Goal: Task Accomplishment & Management: Manage account settings

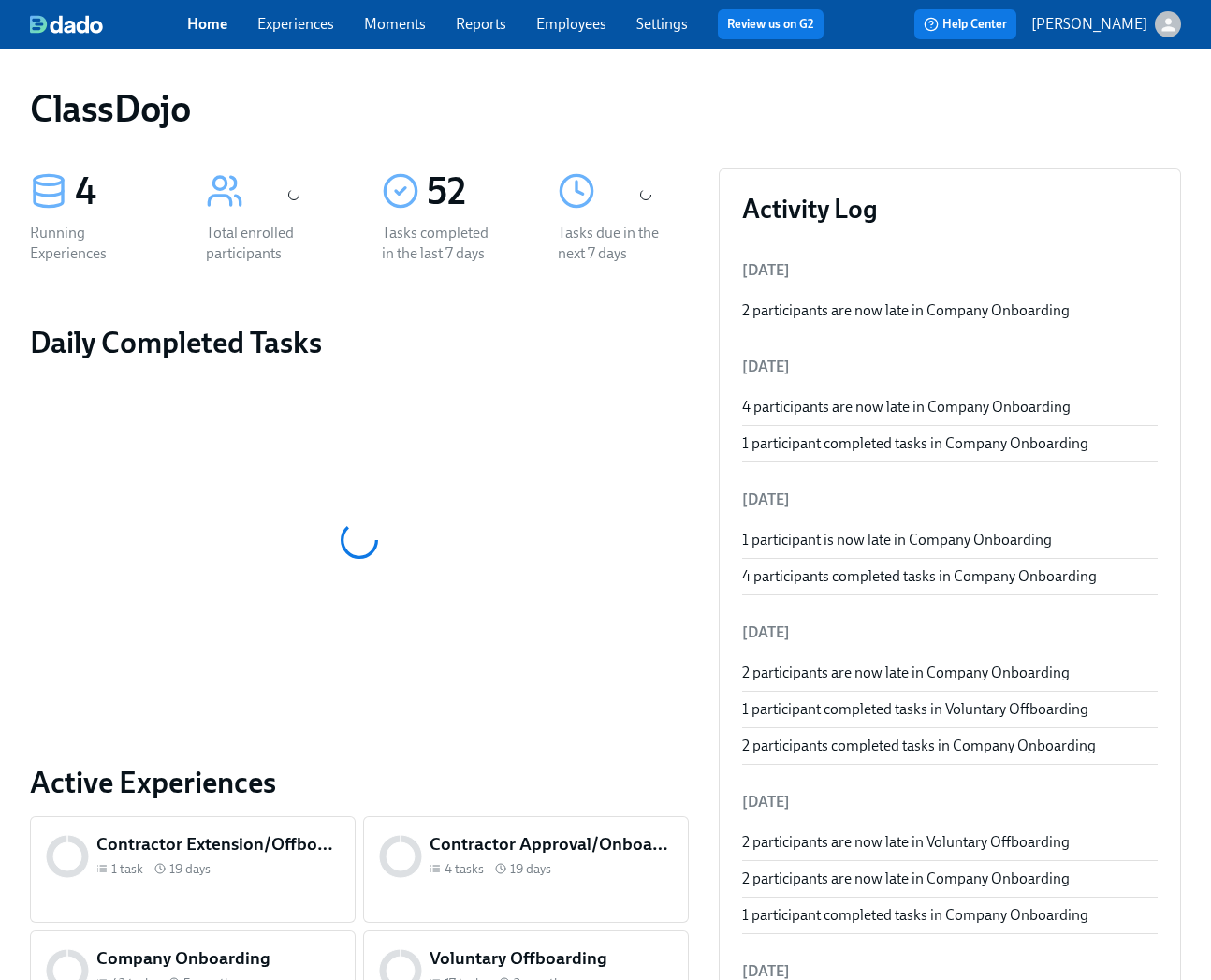
click at [1101, 41] on div "Home Experiences Moments Reports Employees Settings Review us on G2 Help Center…" at bounding box center [605, 24] width 1211 height 49
click at [1110, 31] on p "[PERSON_NAME]" at bounding box center [1088, 24] width 116 height 21
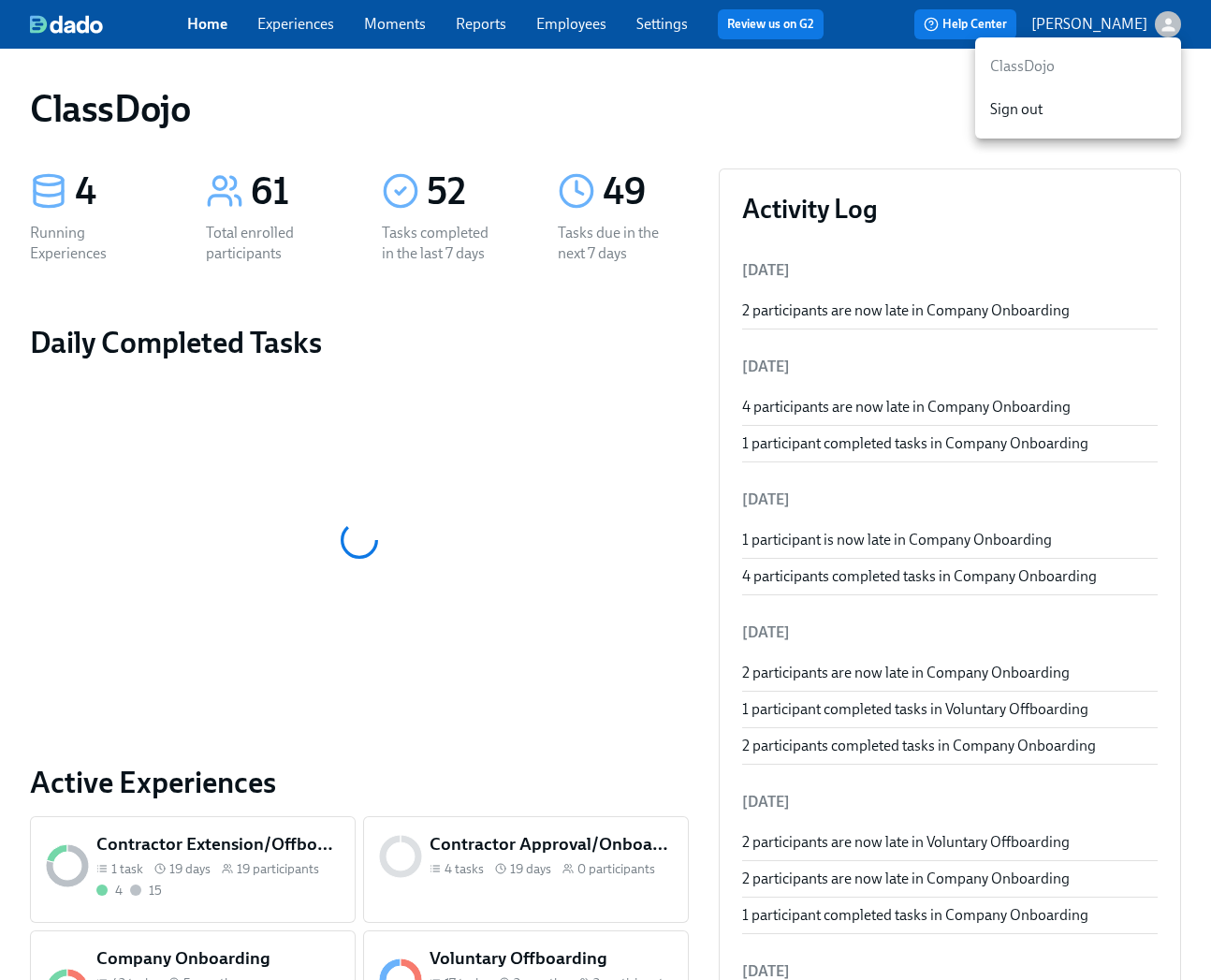
click at [834, 84] on div at bounding box center [605, 490] width 1211 height 980
click at [550, 22] on link "Employees" at bounding box center [571, 24] width 70 height 18
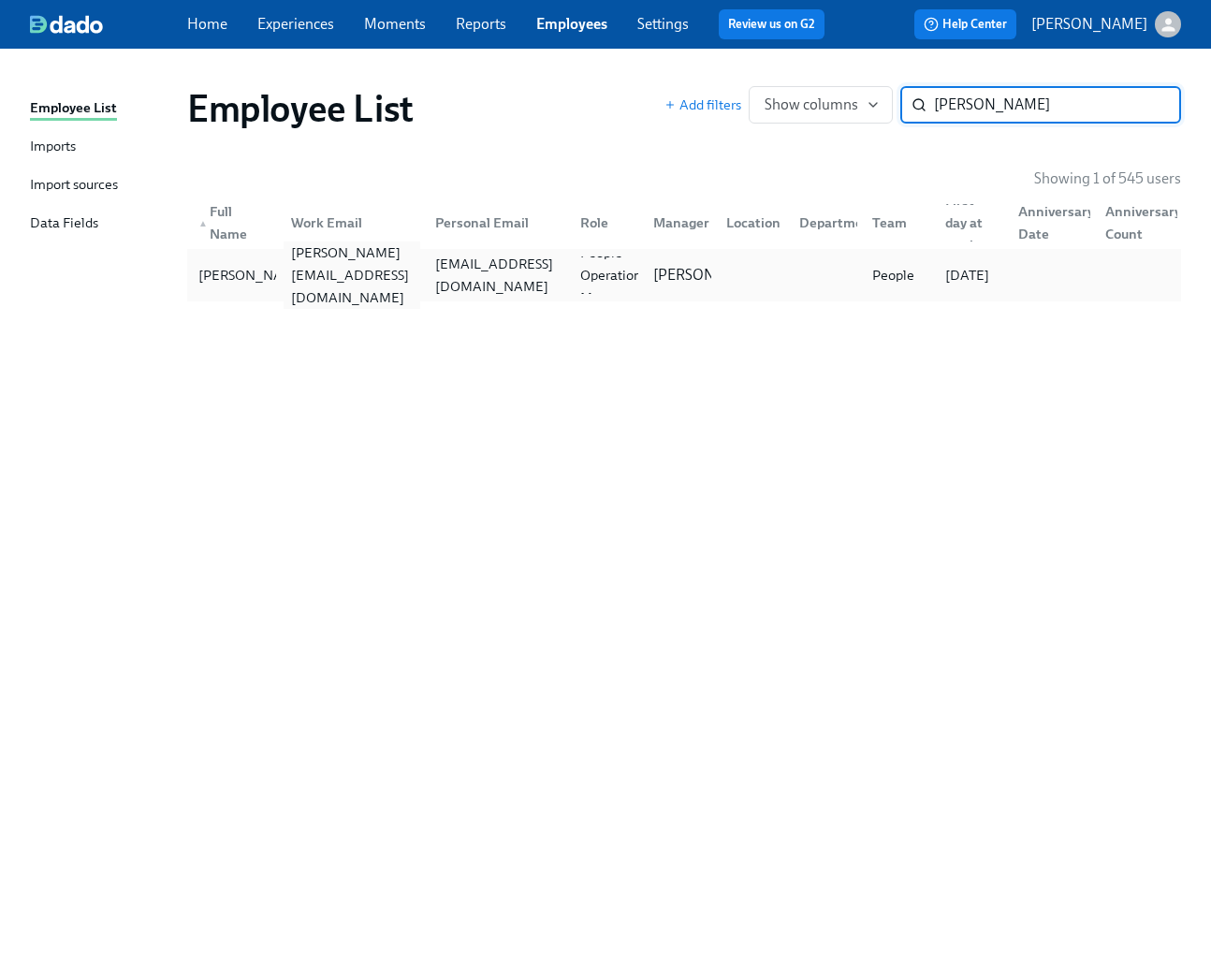
type input "[PERSON_NAME]"
click at [336, 261] on div "[PERSON_NAME][EMAIL_ADDRESS][DOMAIN_NAME]" at bounding box center [348, 275] width 145 height 38
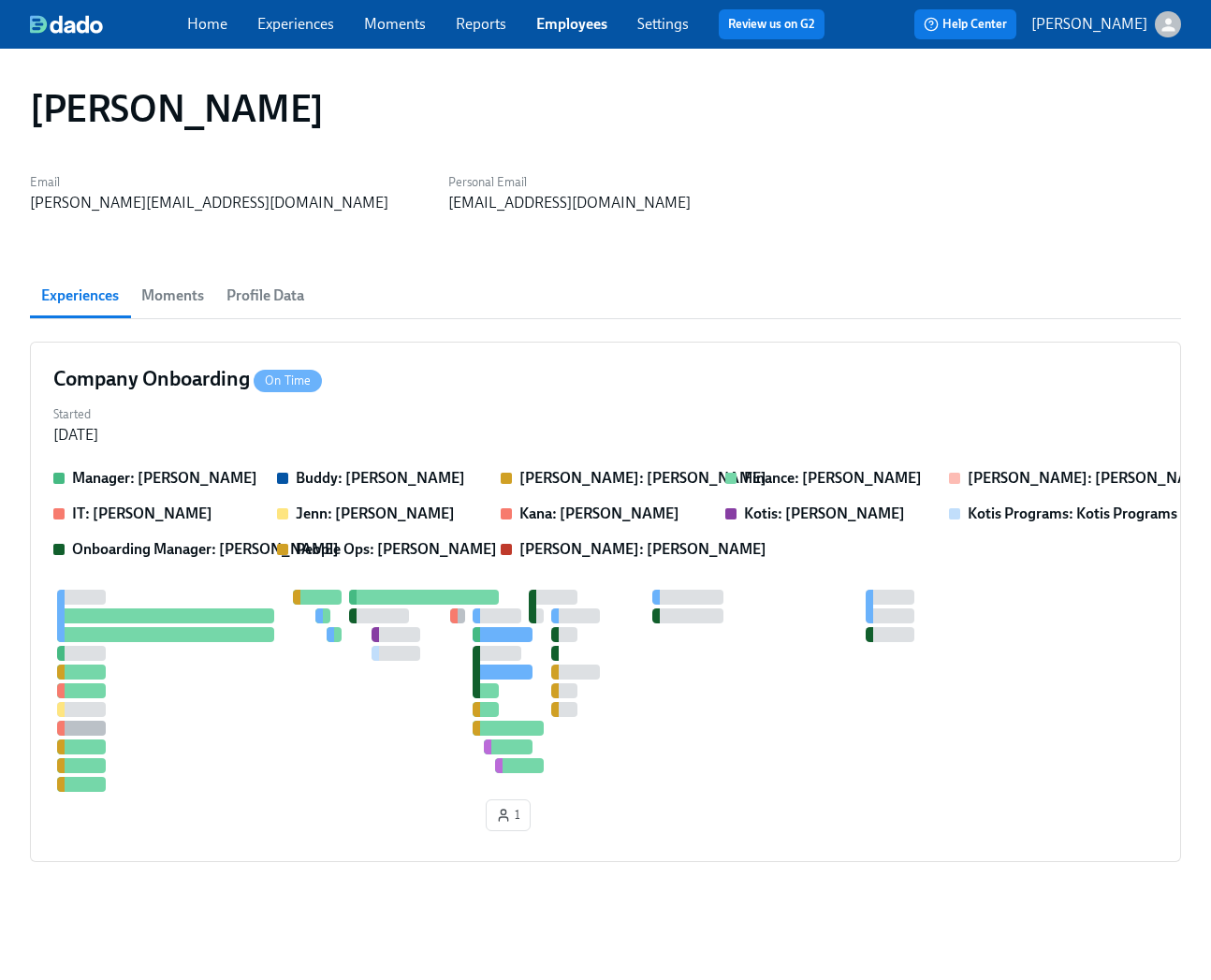
click at [282, 290] on span "Profile Data" at bounding box center [265, 295] width 78 height 26
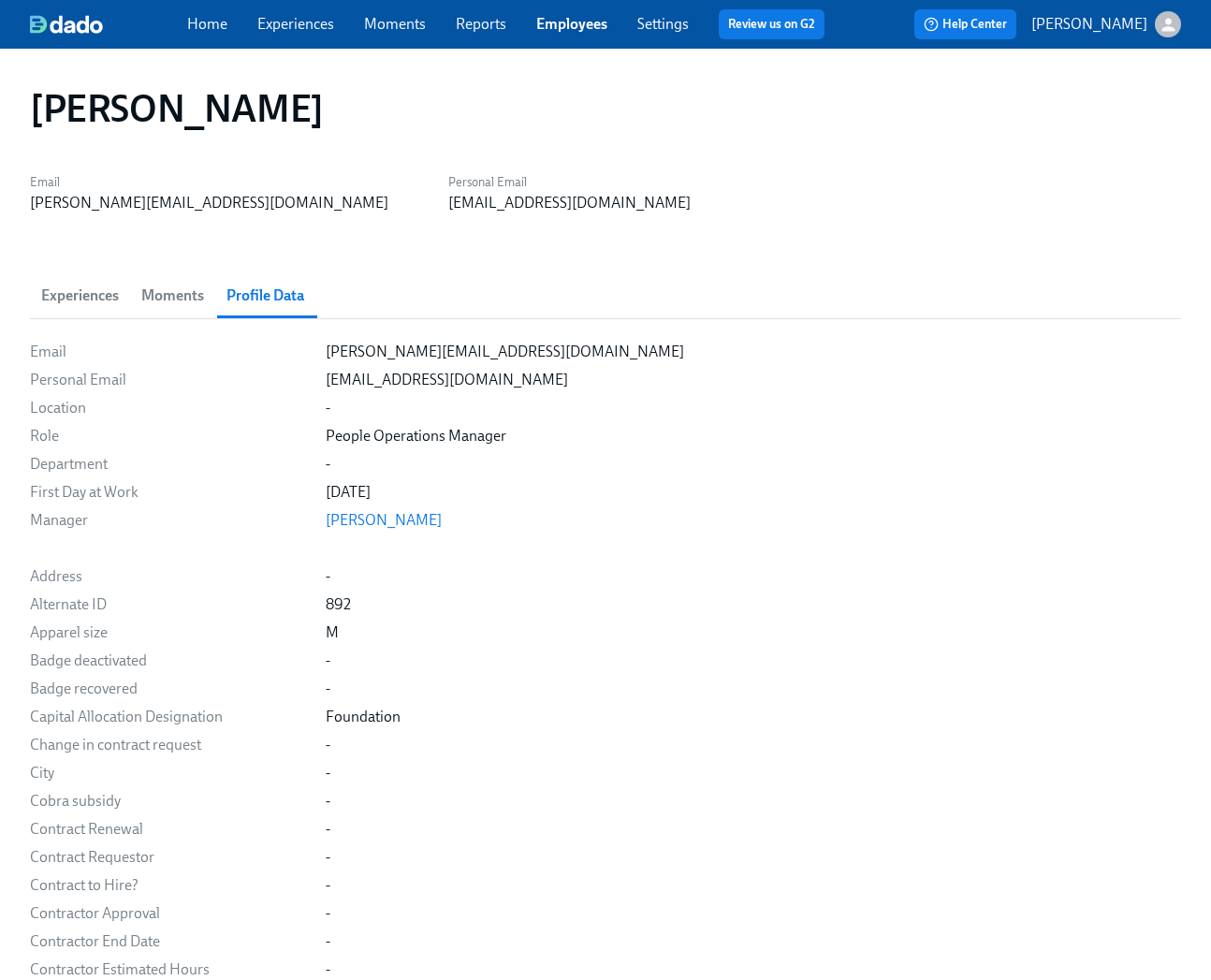
click at [199, 298] on span "Moments" at bounding box center [172, 295] width 63 height 26
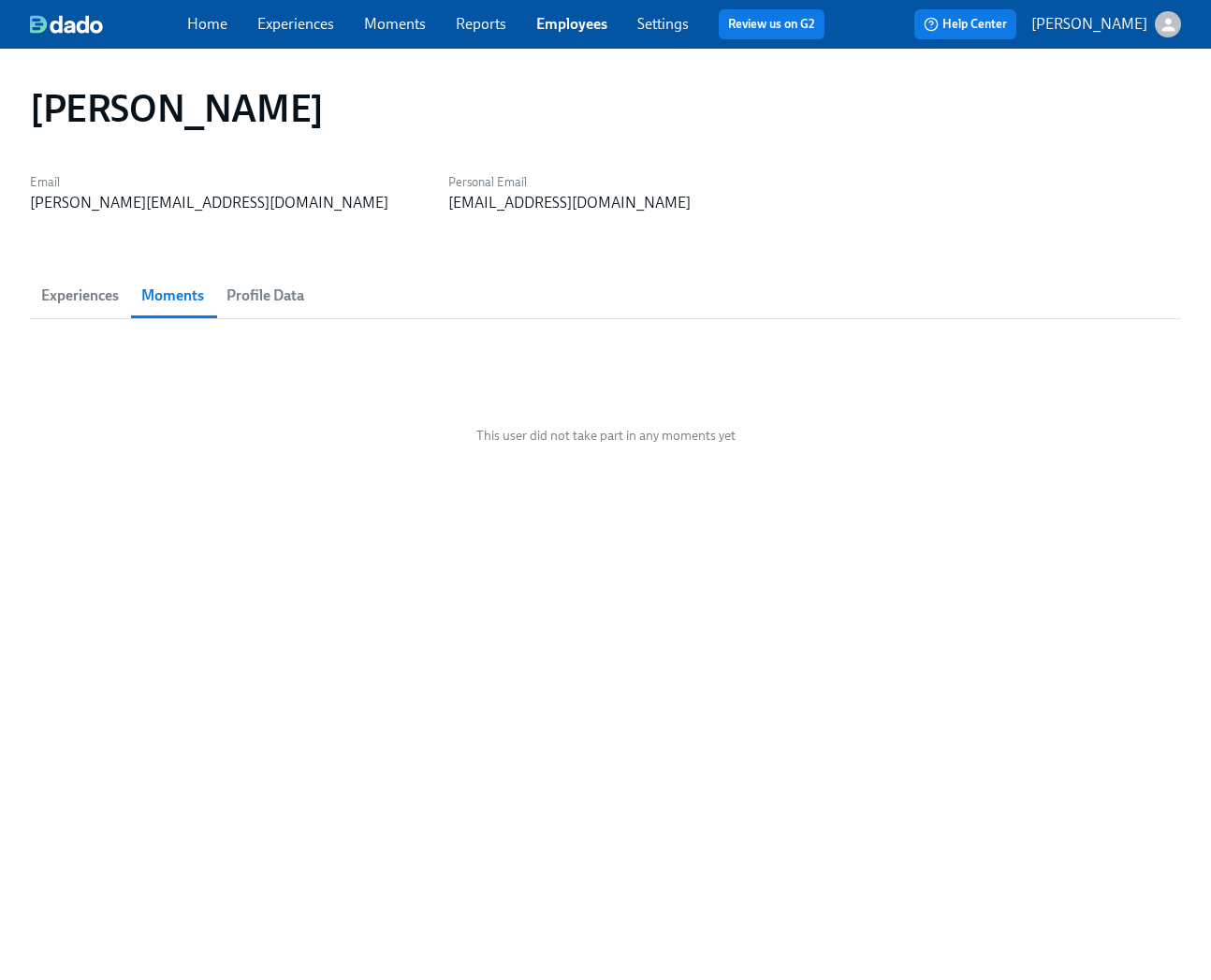
click at [84, 301] on span "Experiences" at bounding box center [80, 295] width 78 height 26
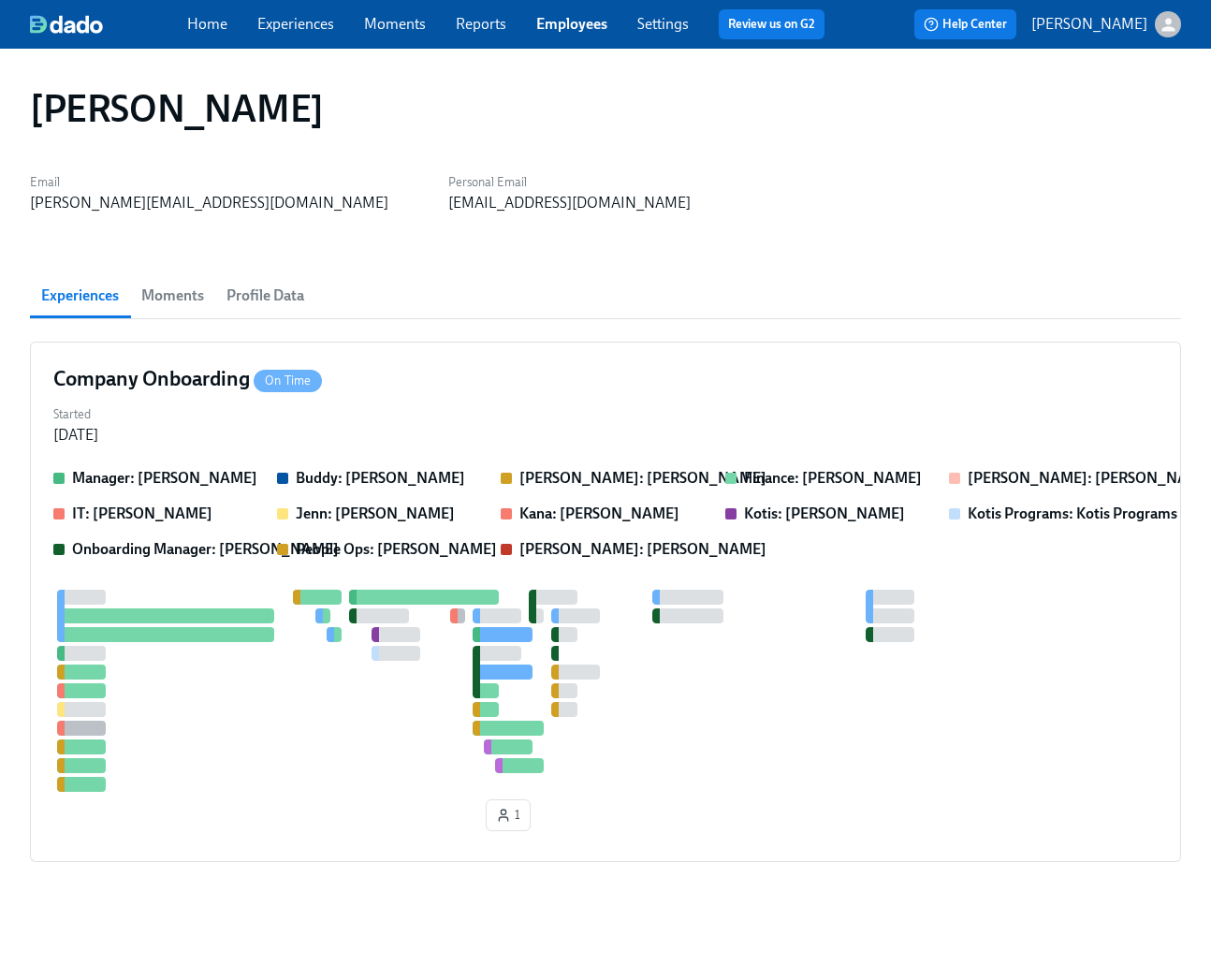
click at [1123, 24] on p "[PERSON_NAME]" at bounding box center [1088, 24] width 116 height 21
click at [773, 137] on div at bounding box center [605, 490] width 1211 height 980
click at [679, 29] on link "Settings" at bounding box center [663, 24] width 52 height 18
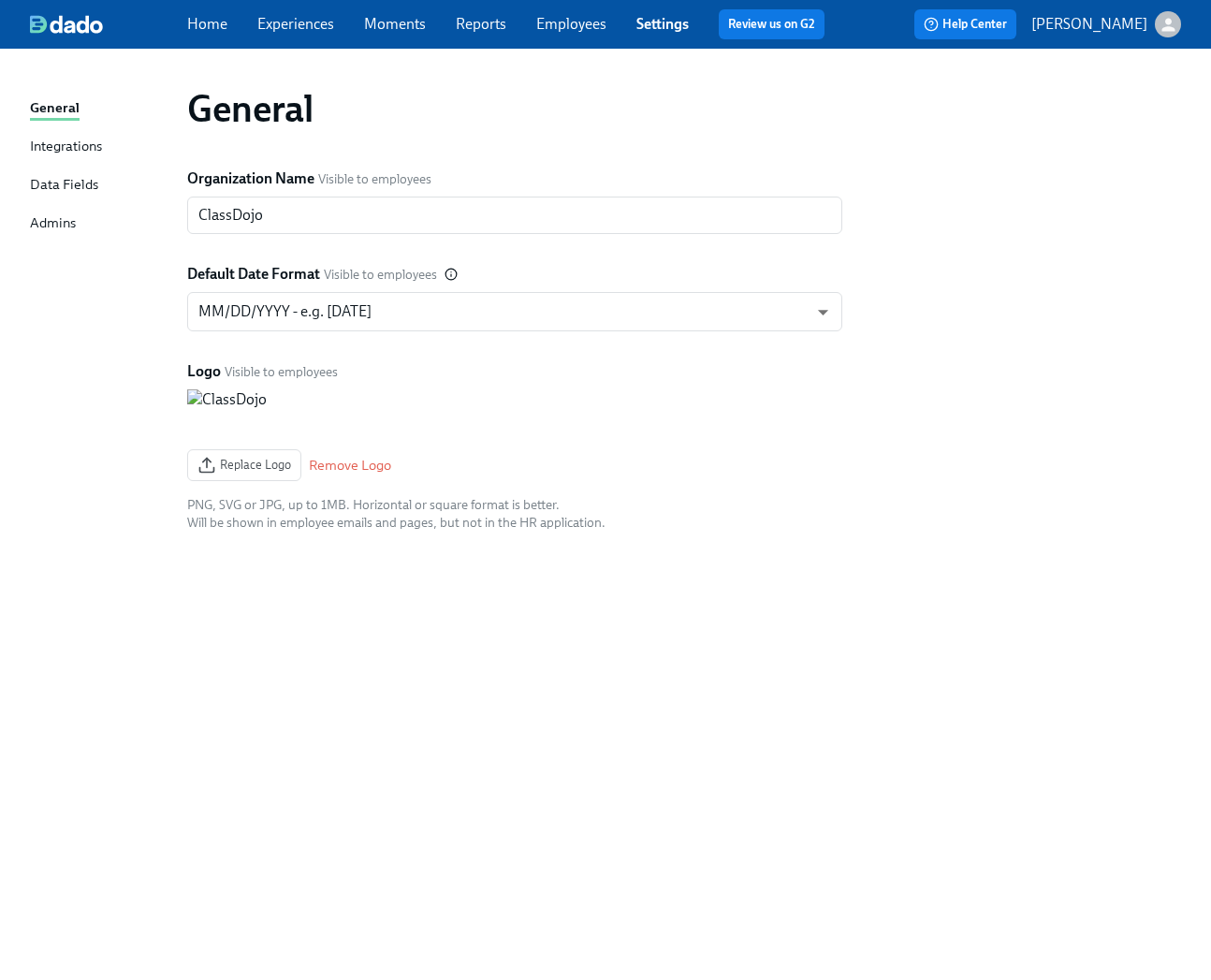
click at [60, 221] on div "Admins" at bounding box center [53, 223] width 46 height 23
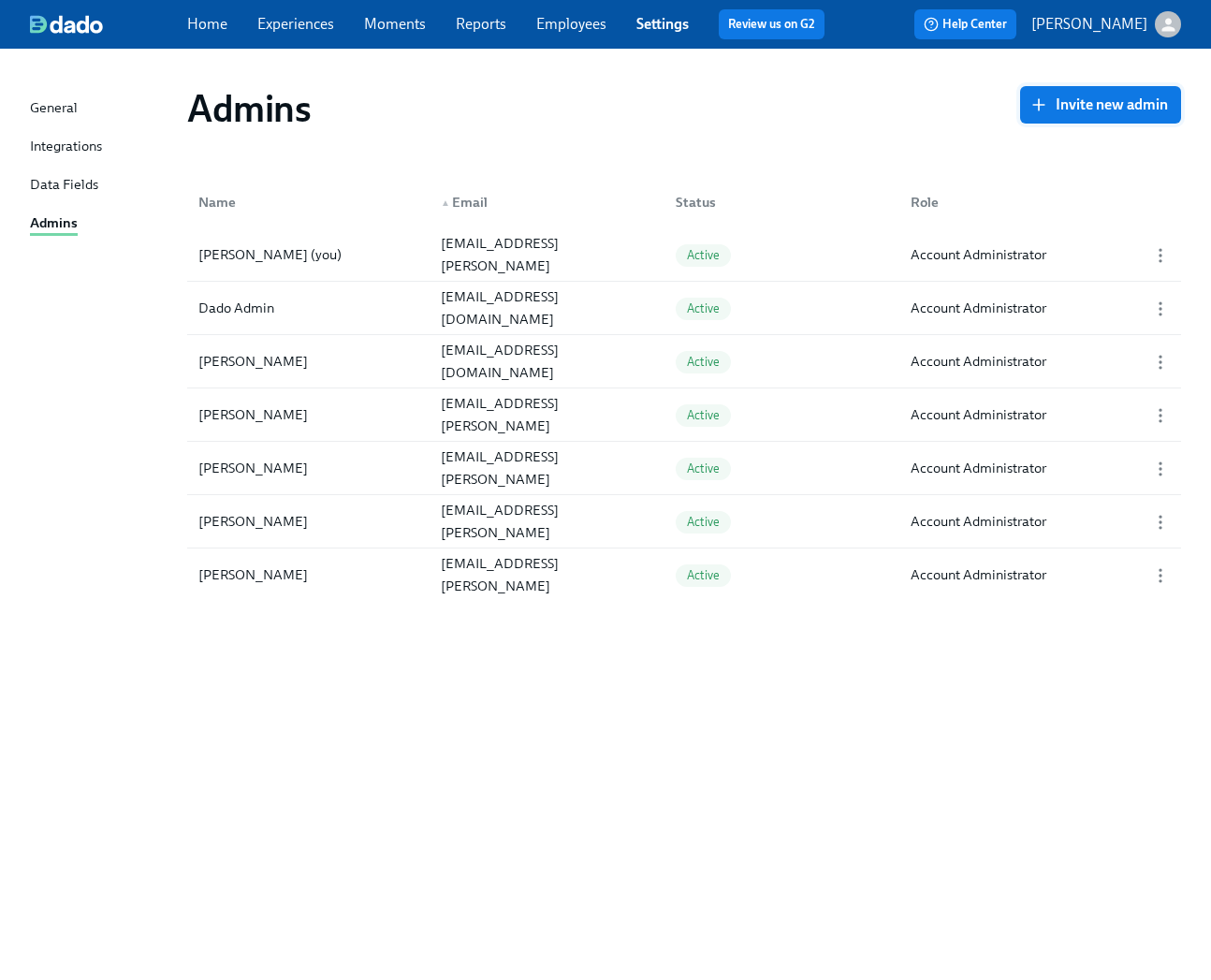
click at [1128, 107] on span "Invite new admin" at bounding box center [1099, 105] width 135 height 19
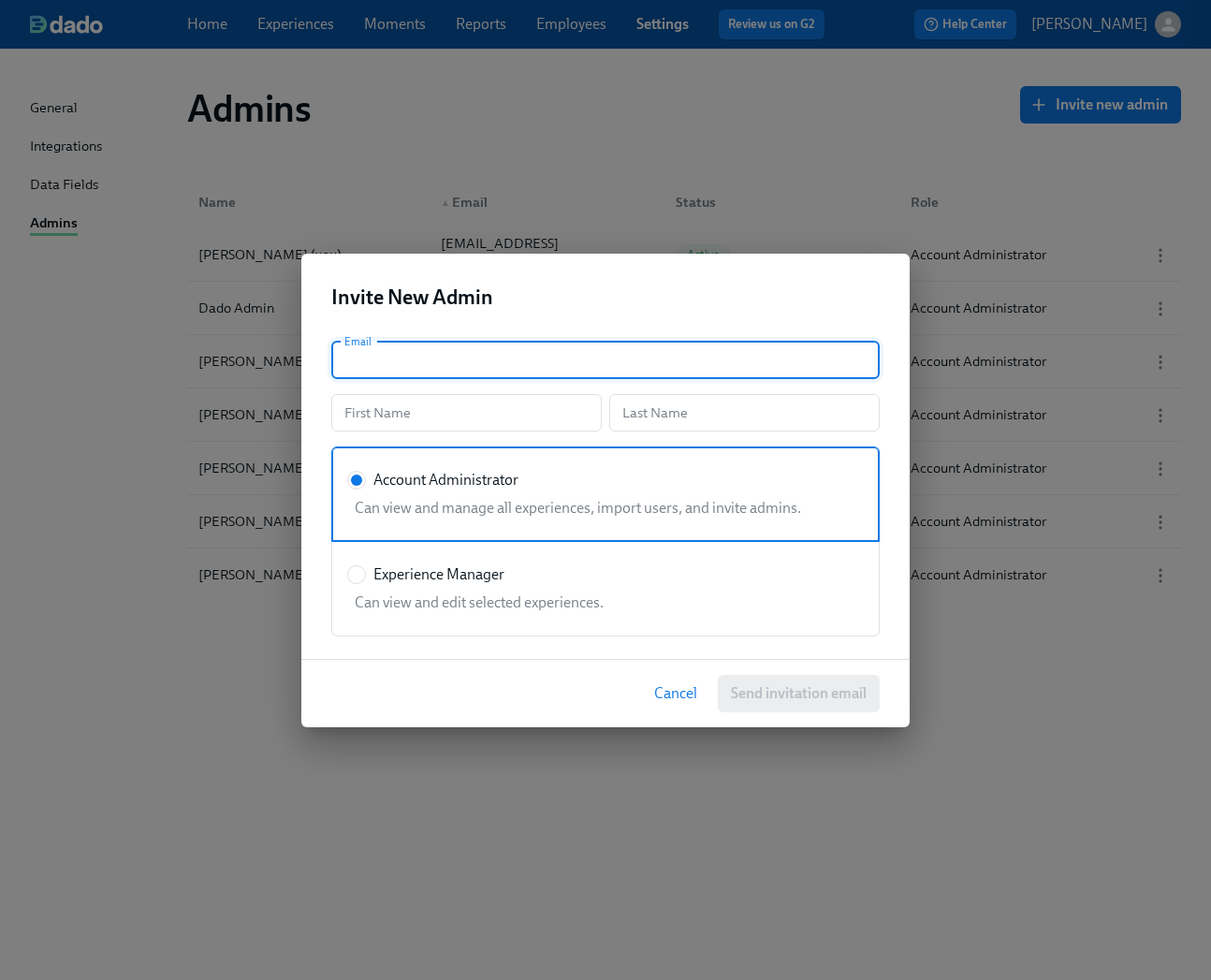
click at [425, 351] on input "text" at bounding box center [605, 361] width 548 height 38
type input "J"
type input "[PERSON_NAME][EMAIL_ADDRESS][DOMAIN_NAME]"
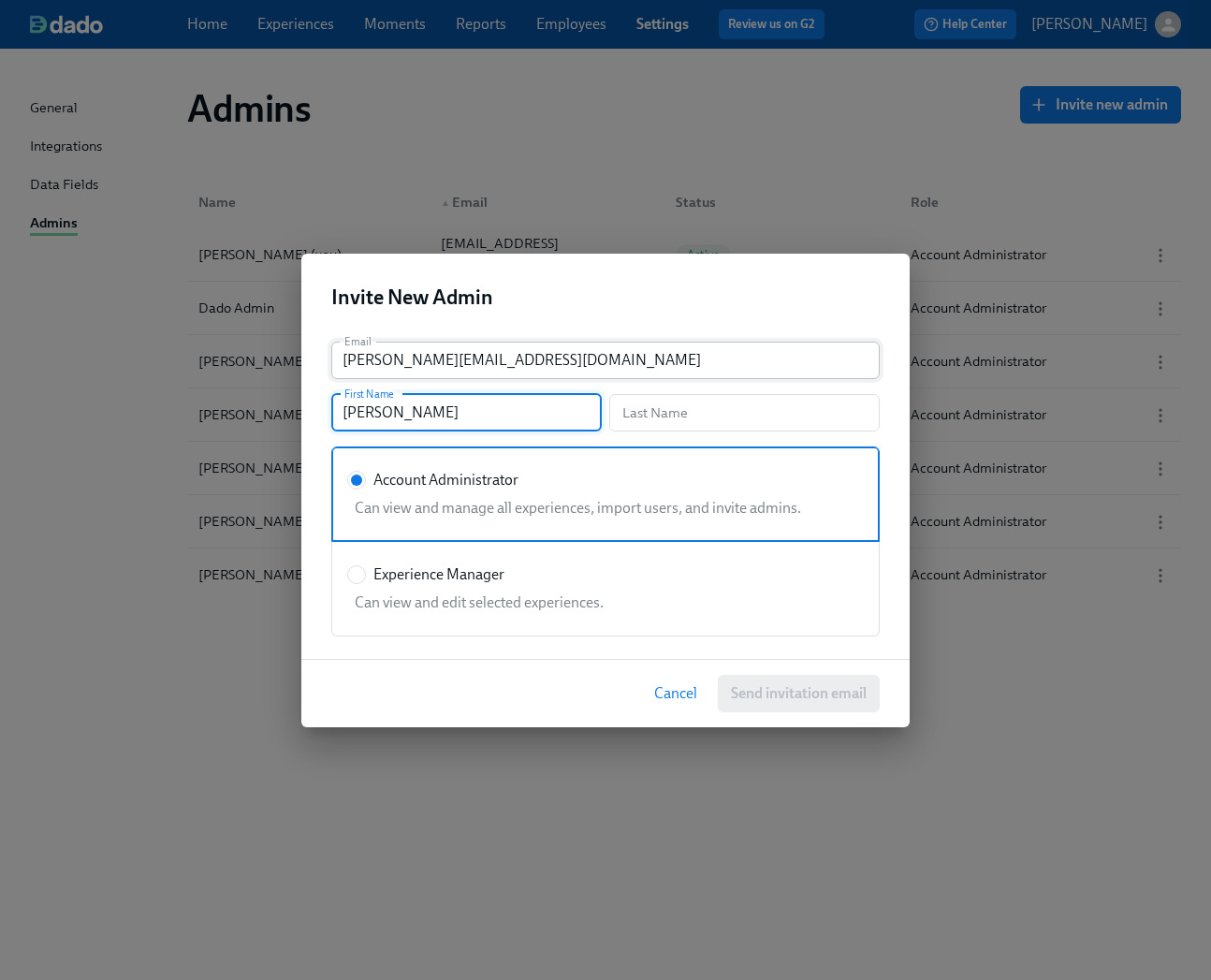
type input "[PERSON_NAME]"
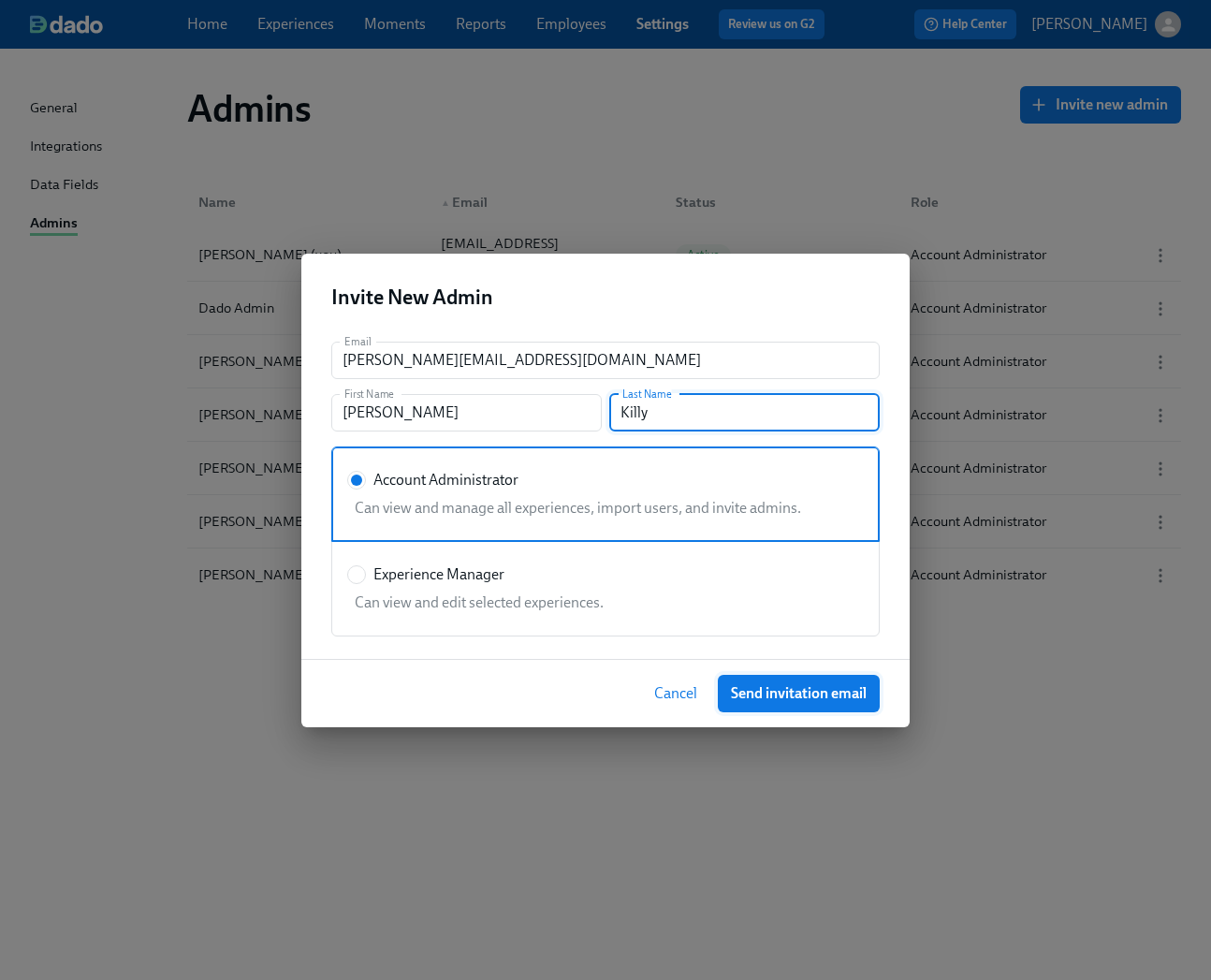
type input "Killy"
click at [770, 684] on span "Send invitation email" at bounding box center [798, 693] width 136 height 19
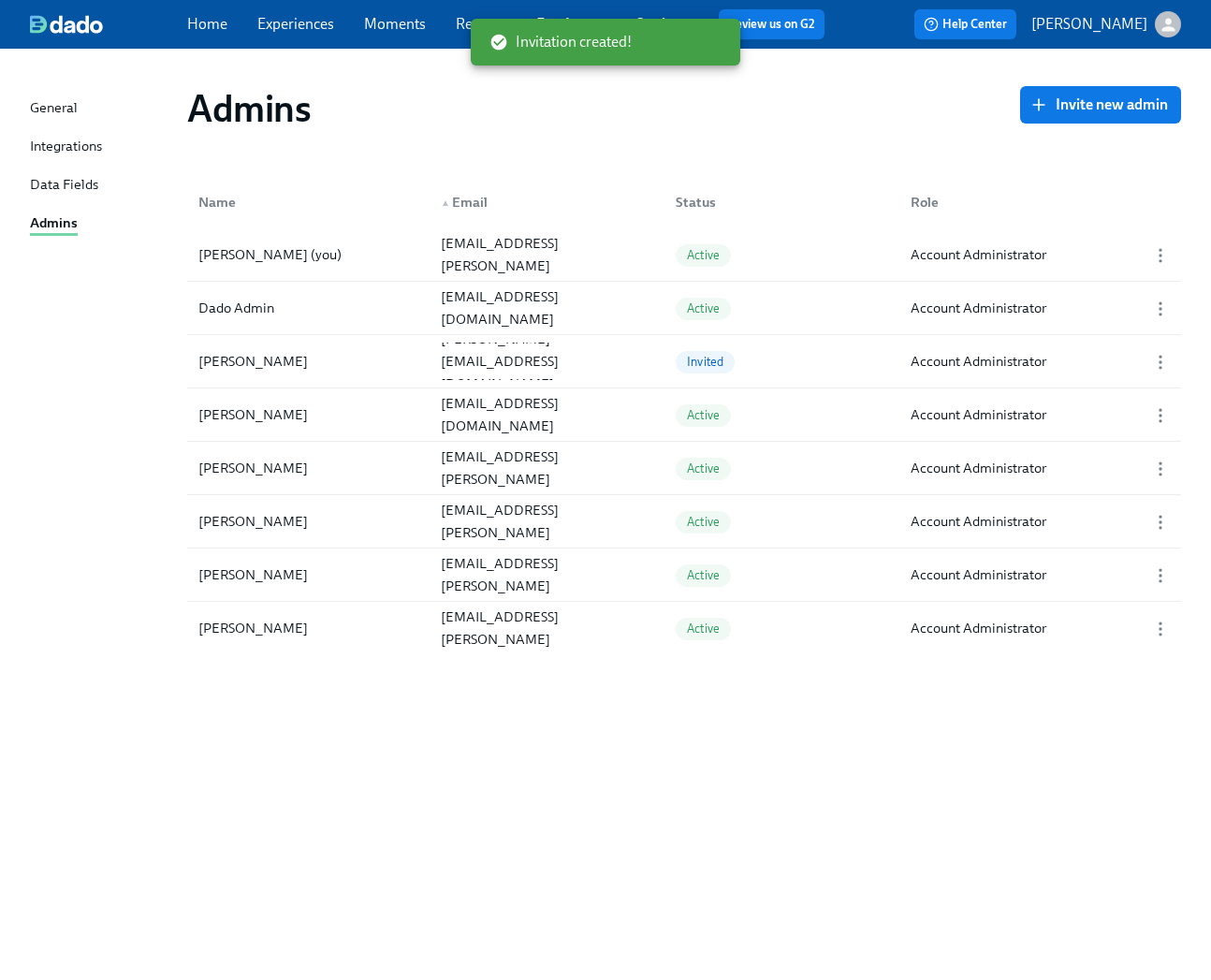
click at [426, 185] on div "▲ Email" at bounding box center [543, 202] width 235 height 38
click at [1151, 257] on icon "button" at bounding box center [1160, 255] width 19 height 19
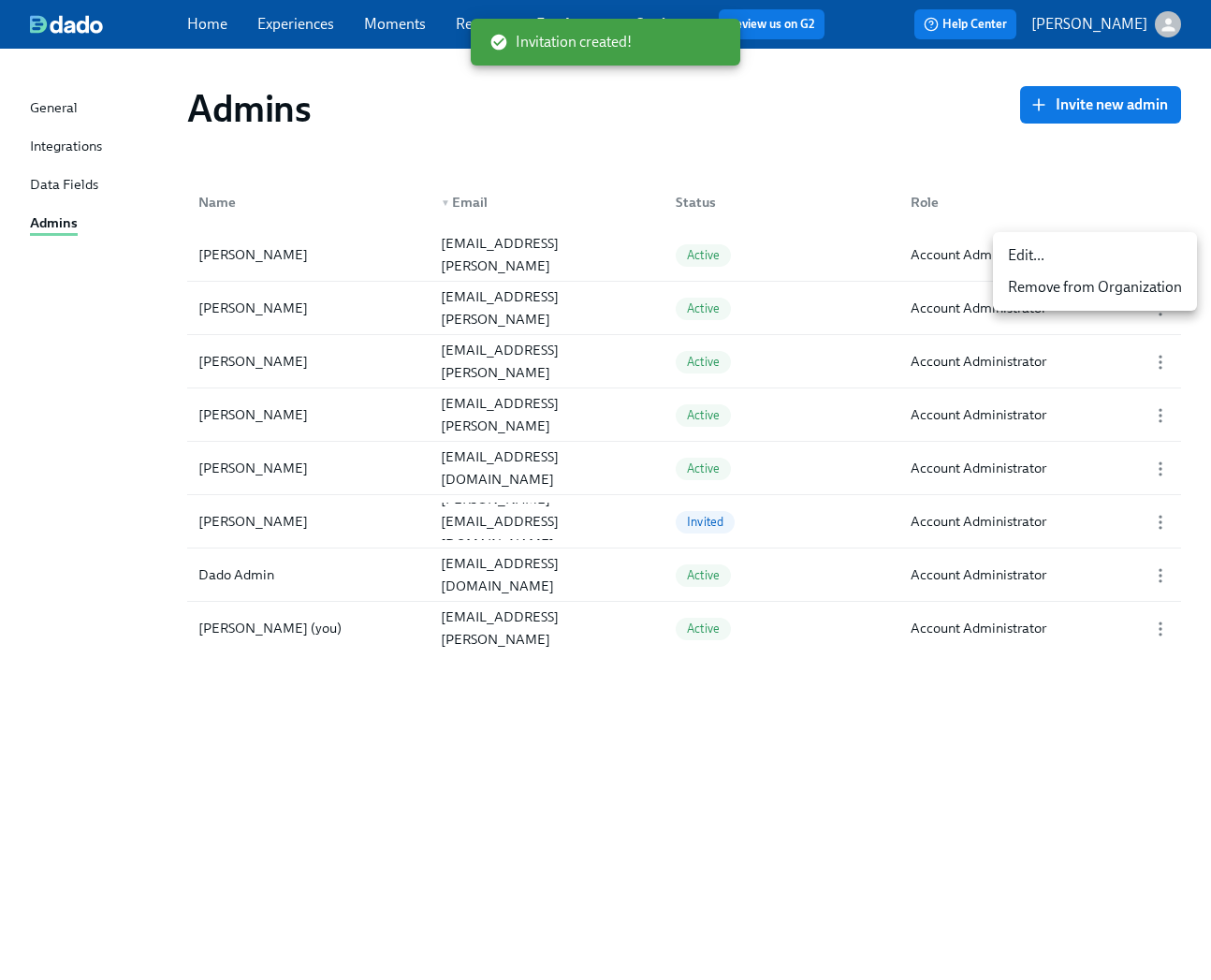
click at [1045, 287] on div "Remove from Organization" at bounding box center [1094, 287] width 174 height 21
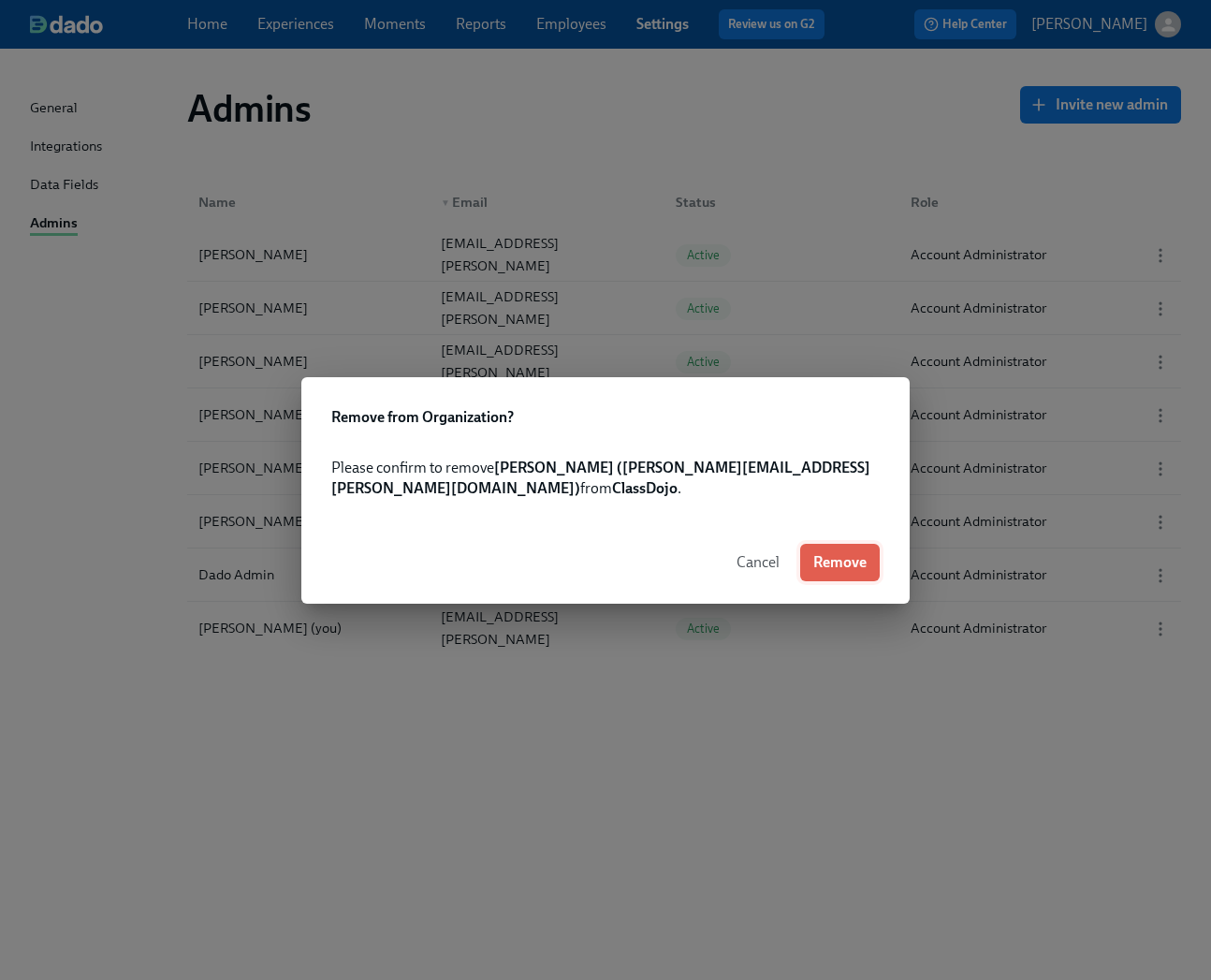
click at [836, 553] on span "Remove" at bounding box center [840, 562] width 54 height 19
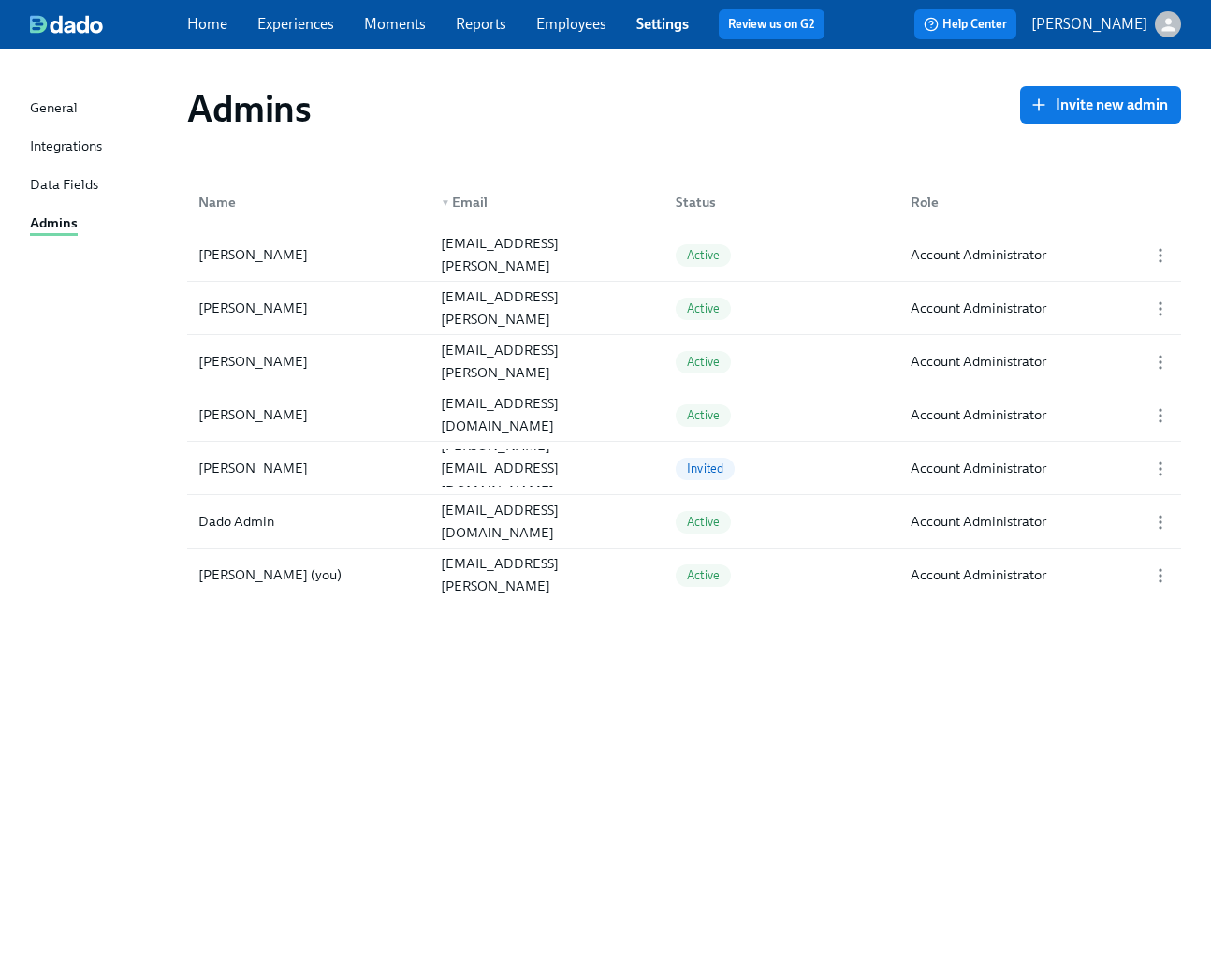
click at [547, 697] on div "Admins Invite new admin Name ▼ Email Status Role [PERSON_NAME] [PERSON_NAME][EM…" at bounding box center [605, 502] width 1151 height 863
click at [342, 703] on div "Admins Invite new admin Name ▼ Email Status Role [PERSON_NAME] [PERSON_NAME][EM…" at bounding box center [605, 502] width 1151 height 863
